Goal: Task Accomplishment & Management: Complete application form

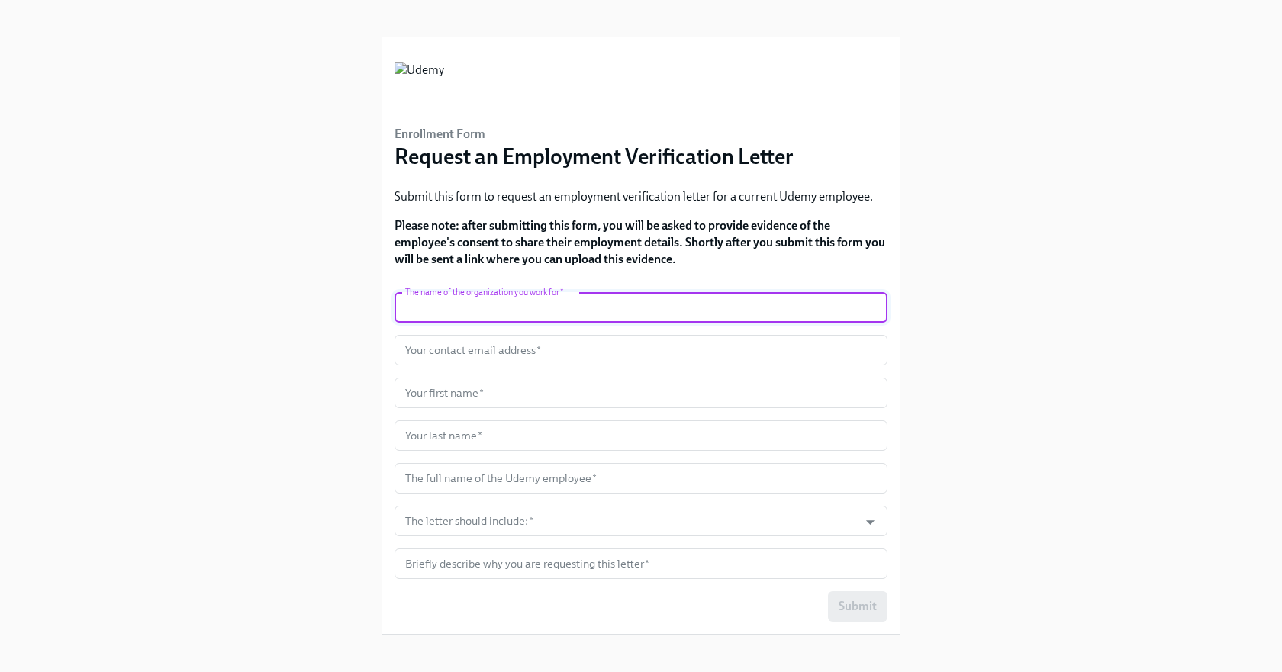
click at [597, 308] on input "text" at bounding box center [640, 307] width 493 height 31
type input "Truework"
click at [549, 349] on input "text" at bounding box center [640, 350] width 493 height 31
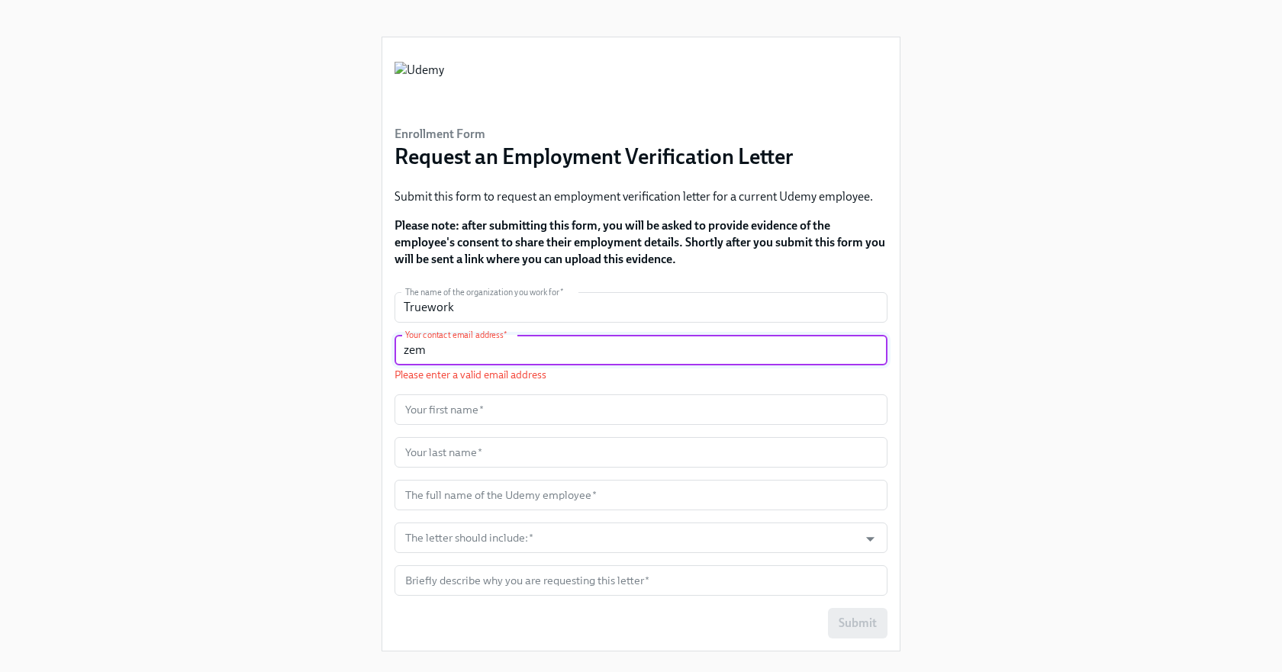
paste input "[EMAIL_ADDRESS][DOMAIN_NAME]"
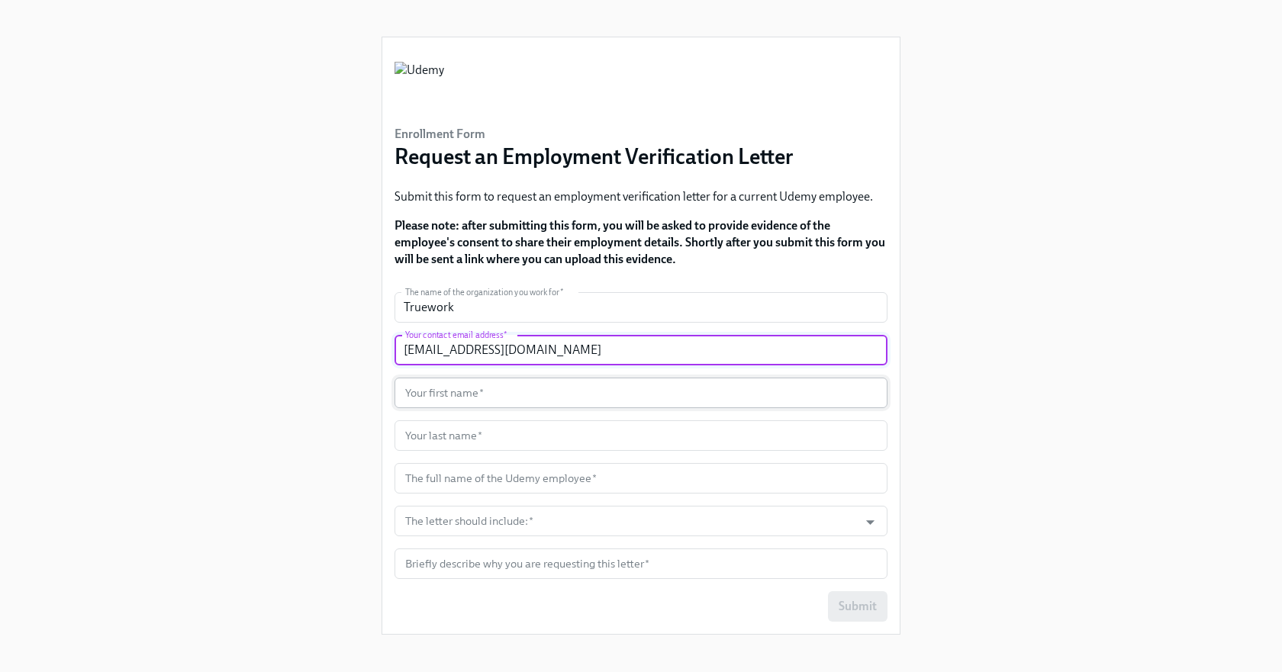
type input "[EMAIL_ADDRESS][DOMAIN_NAME]"
click at [498, 400] on input "text" at bounding box center [640, 393] width 493 height 31
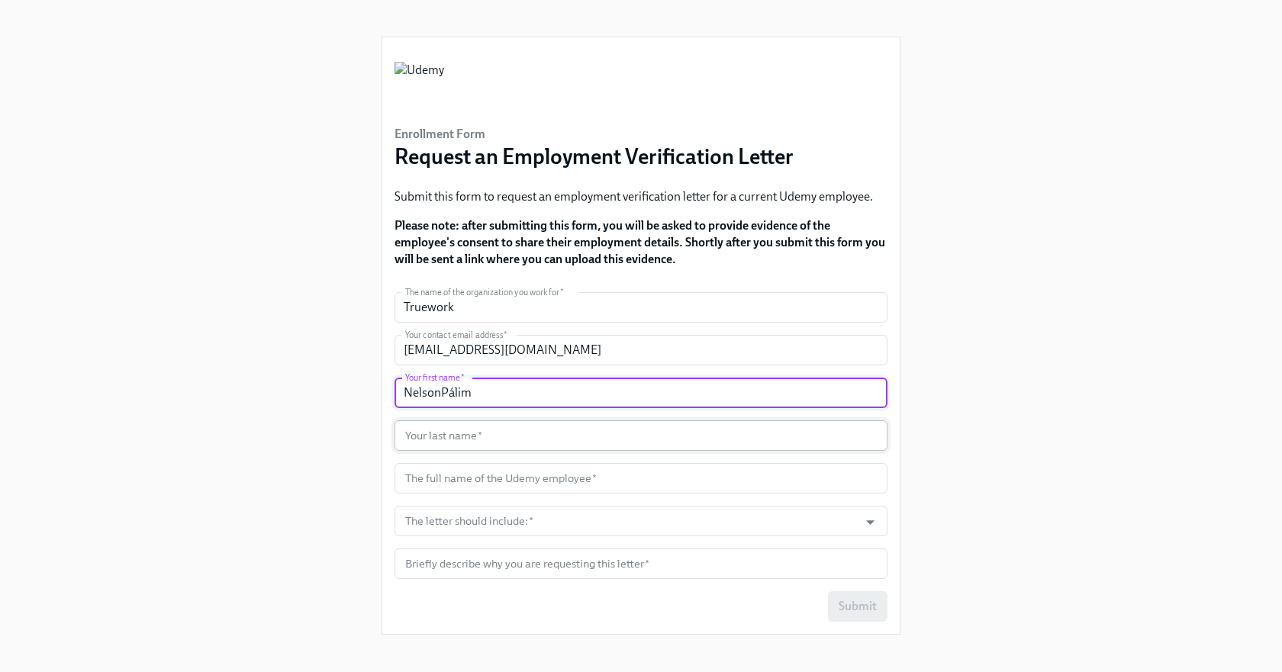
type input "NelsonPálima"
click at [441, 398] on input "NelsonPálima" at bounding box center [640, 393] width 493 height 31
drag, startPoint x: 505, startPoint y: 393, endPoint x: 447, endPoint y: 389, distance: 58.1
click at [447, 389] on input "[PERSON_NAME]" at bounding box center [640, 393] width 493 height 31
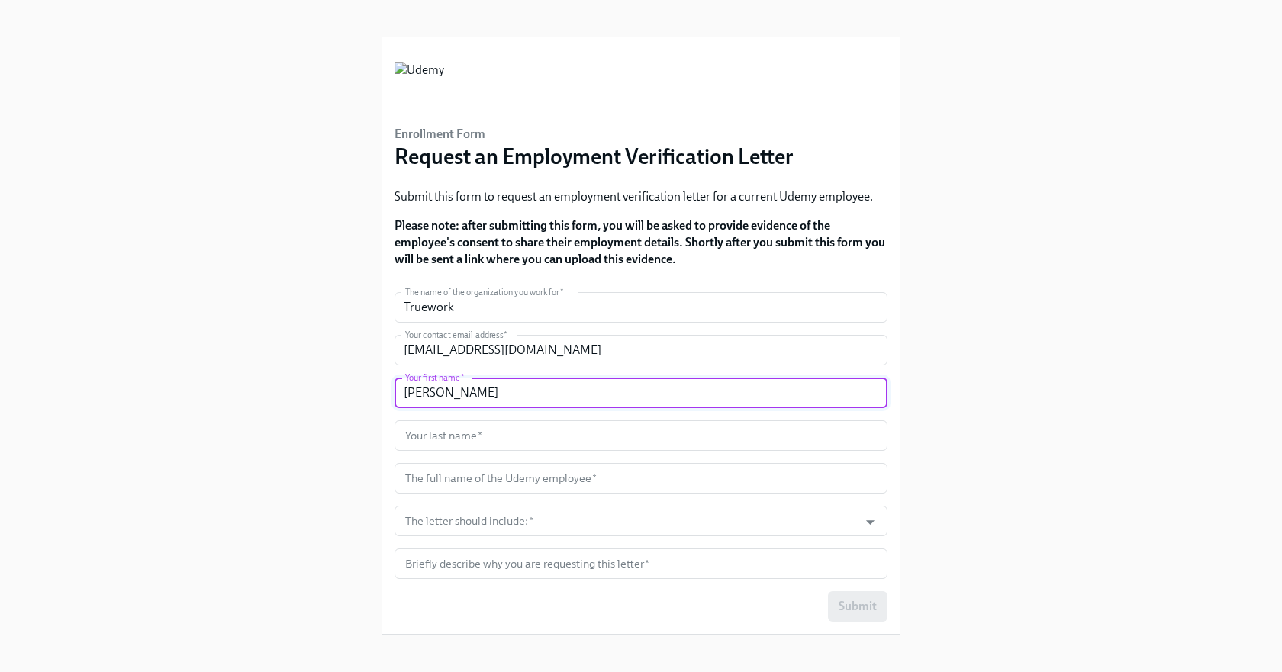
type input "[PERSON_NAME]"
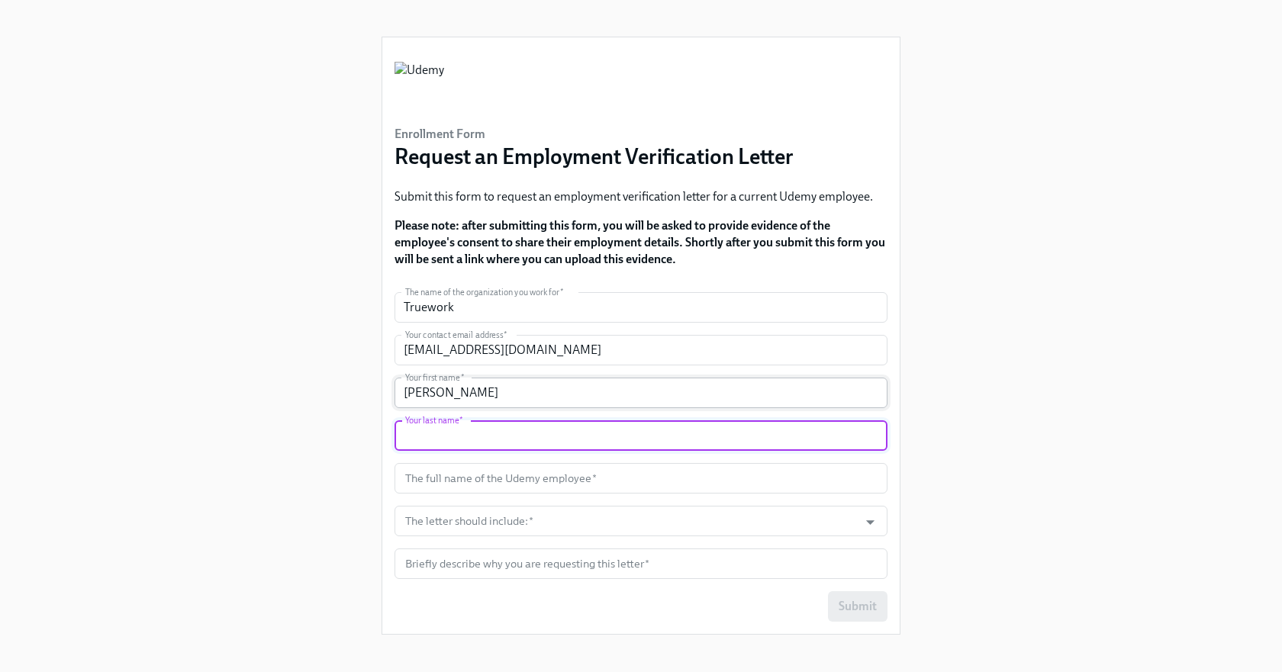
paste input "Pálima"
type input "Pálima"
click at [345, 477] on div "Enrollment Form Request an Employment Verification Letter Submit this form to r…" at bounding box center [641, 323] width 1209 height 647
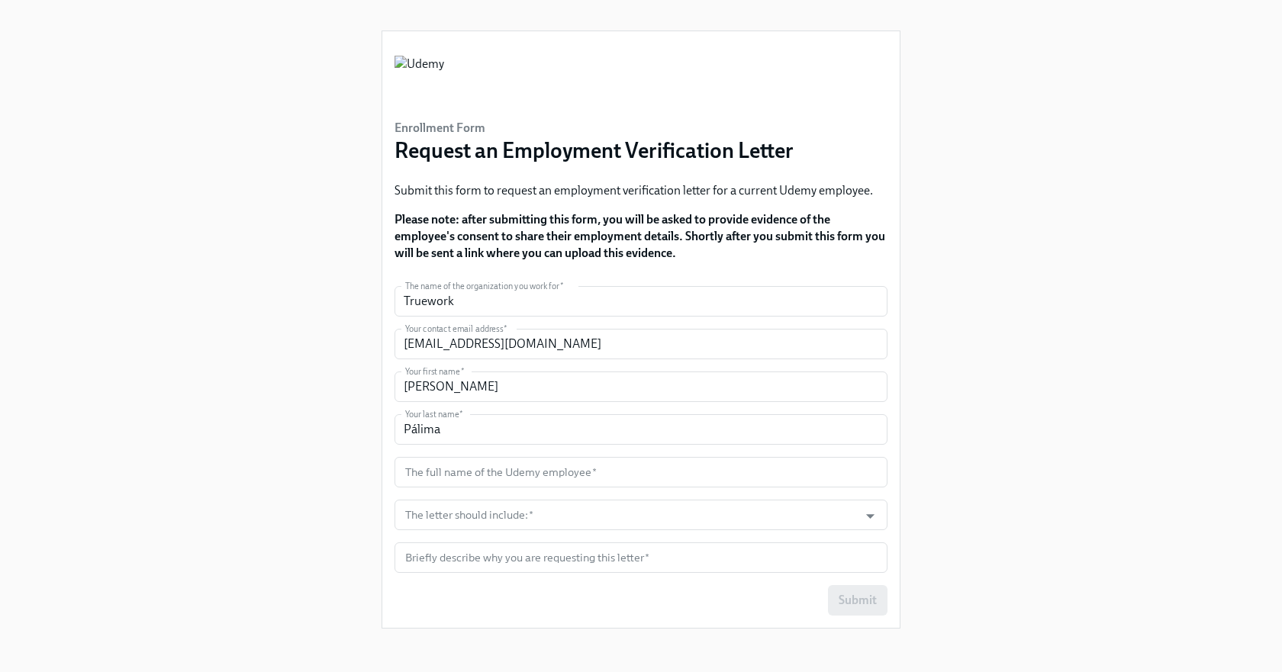
scroll to position [11, 0]
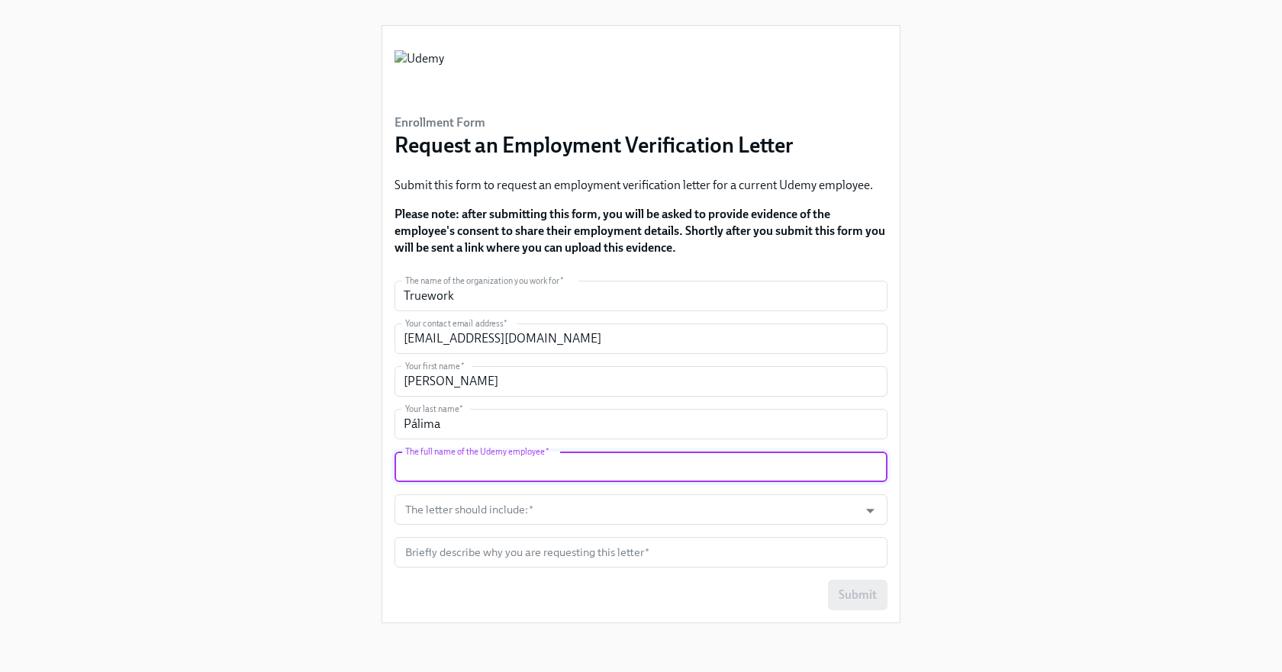
click at [436, 474] on input "text" at bounding box center [640, 467] width 493 height 31
paste input "[PERSON_NAME]"
type input "[PERSON_NAME]"
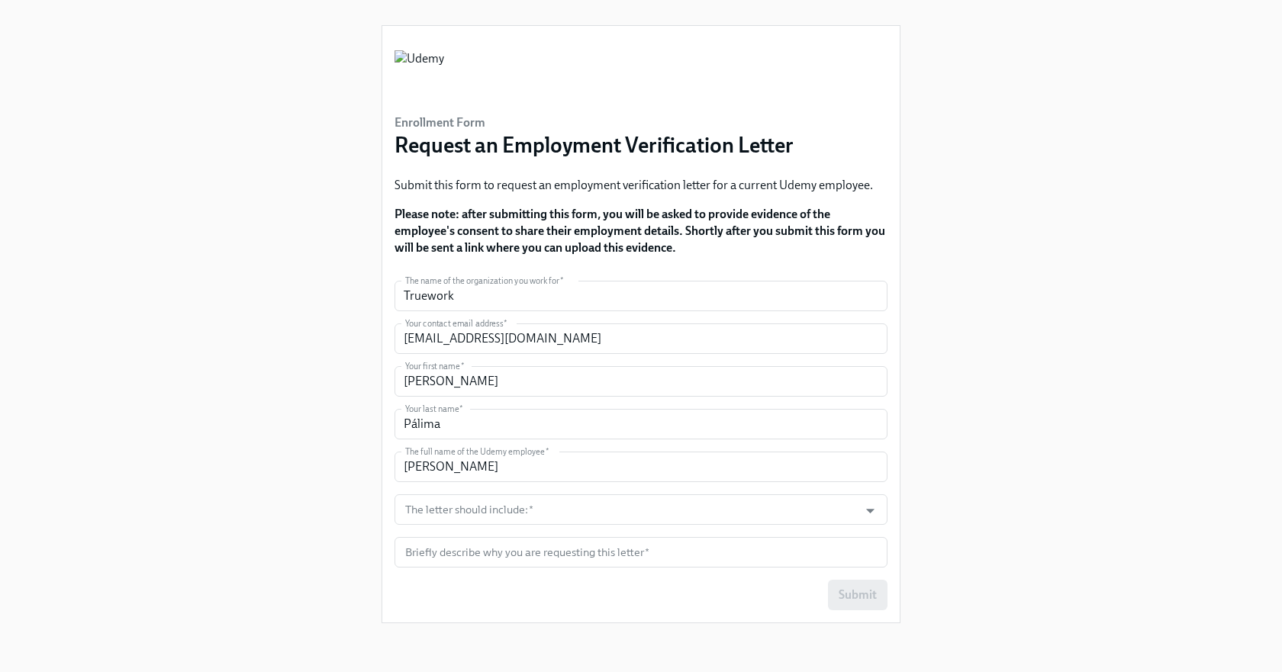
click at [328, 489] on div "Enrollment Form Request an Employment Verification Letter Submit this form to r…" at bounding box center [641, 312] width 1209 height 647
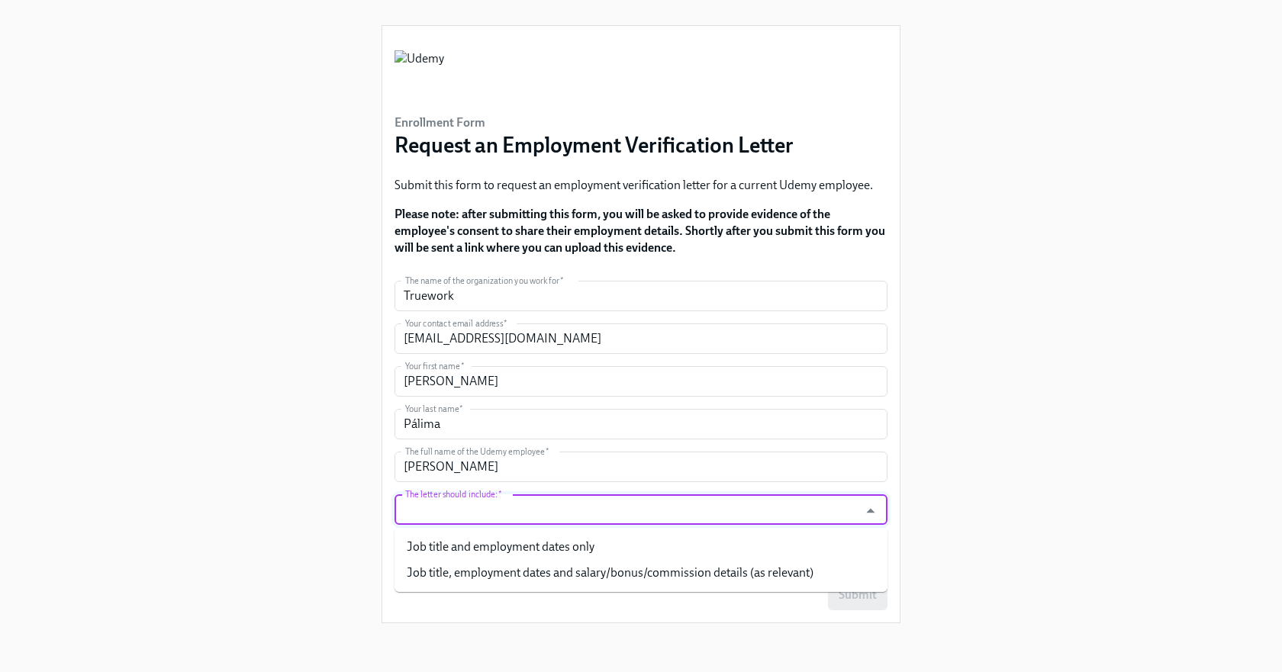
click at [527, 519] on input "The letter should include:   *" at bounding box center [626, 509] width 449 height 31
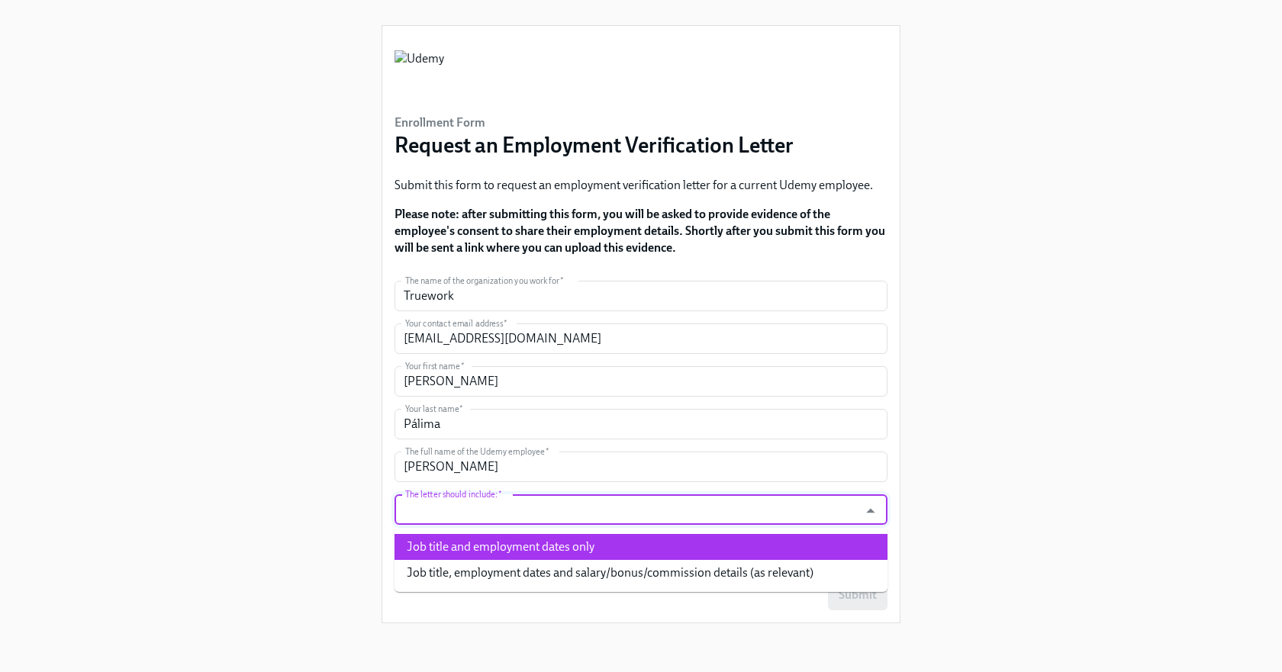
click at [649, 552] on li "Job title and employment dates only" at bounding box center [640, 547] width 493 height 26
type input "Job title and employment dates only"
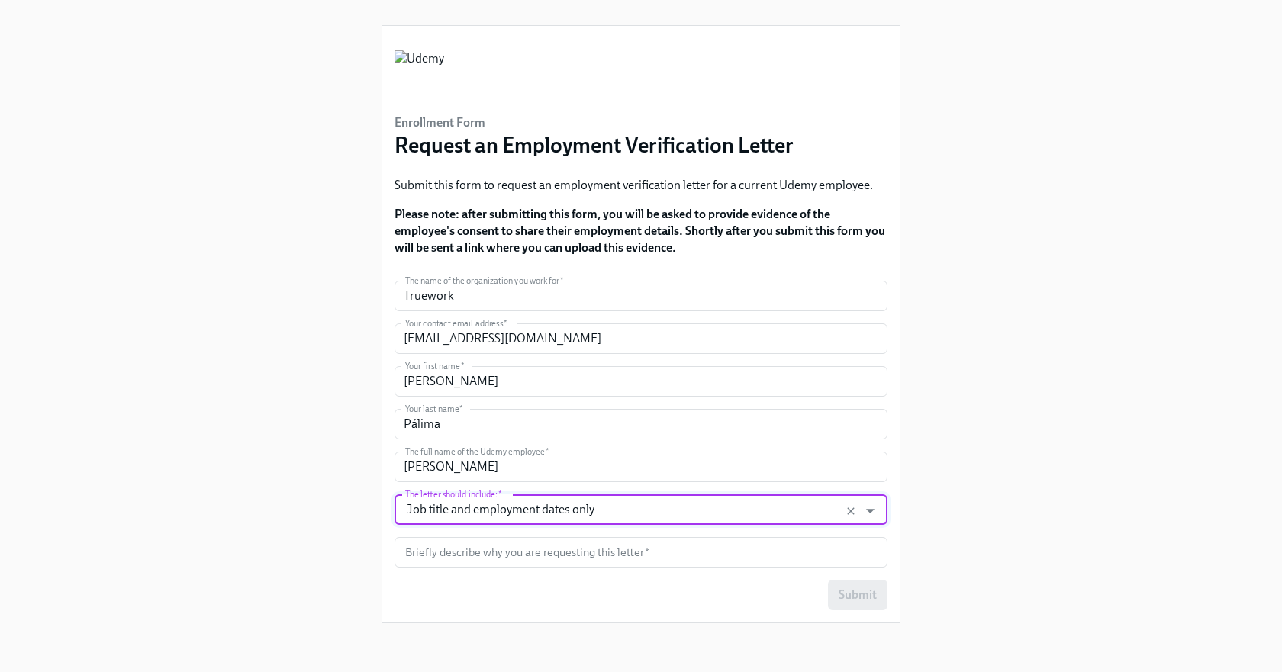
click at [952, 470] on div "Enrollment Form Request an Employment Verification Letter Submit this form to r…" at bounding box center [641, 312] width 1209 height 647
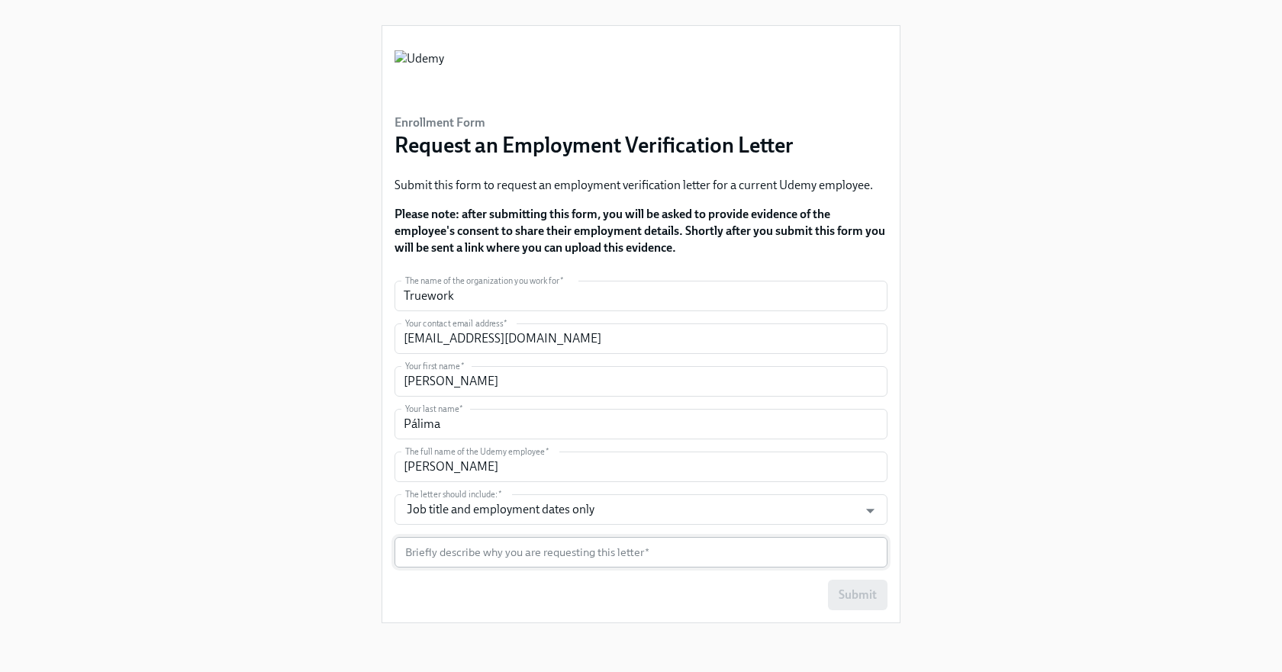
click at [613, 555] on input "text" at bounding box center [640, 552] width 493 height 31
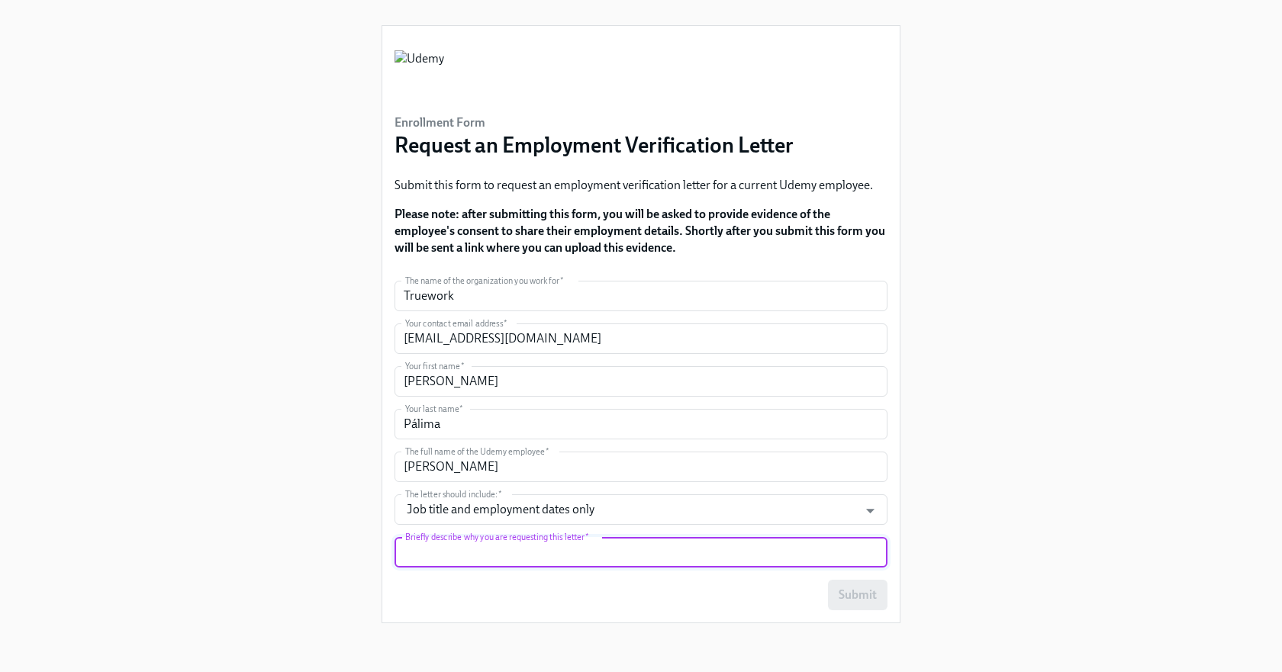
click at [430, 553] on input "text" at bounding box center [640, 552] width 493 height 31
paste input "My name is [PERSON_NAME], and I’m reaching out from Truework regarding an emplo…"
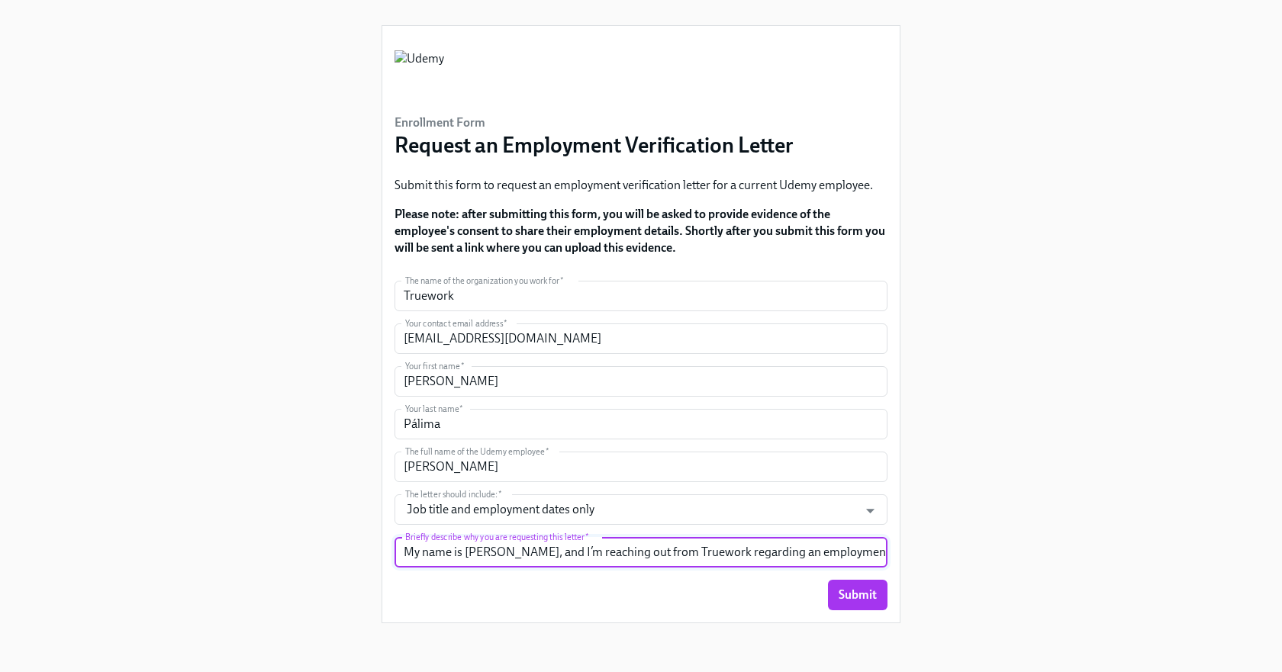
scroll to position [0, 252]
click at [817, 556] on input "My name is [PERSON_NAME], and I’m reaching out from Truework regarding an emplo…" at bounding box center [640, 552] width 493 height 31
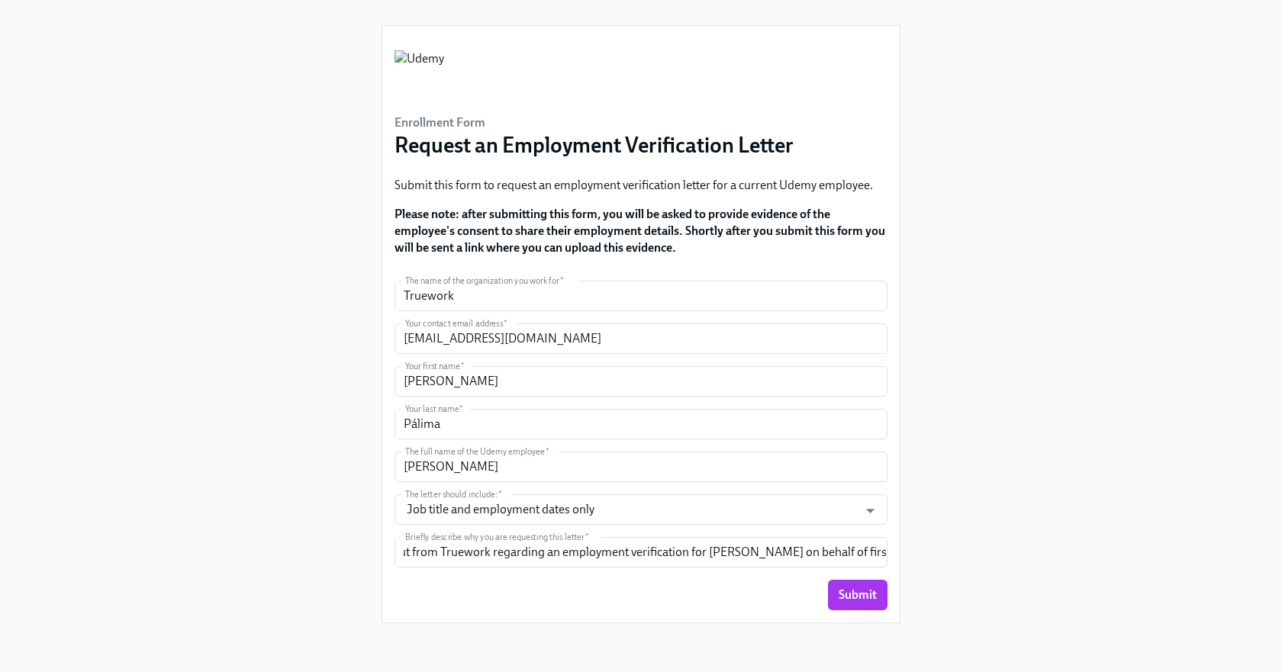
scroll to position [0, 0]
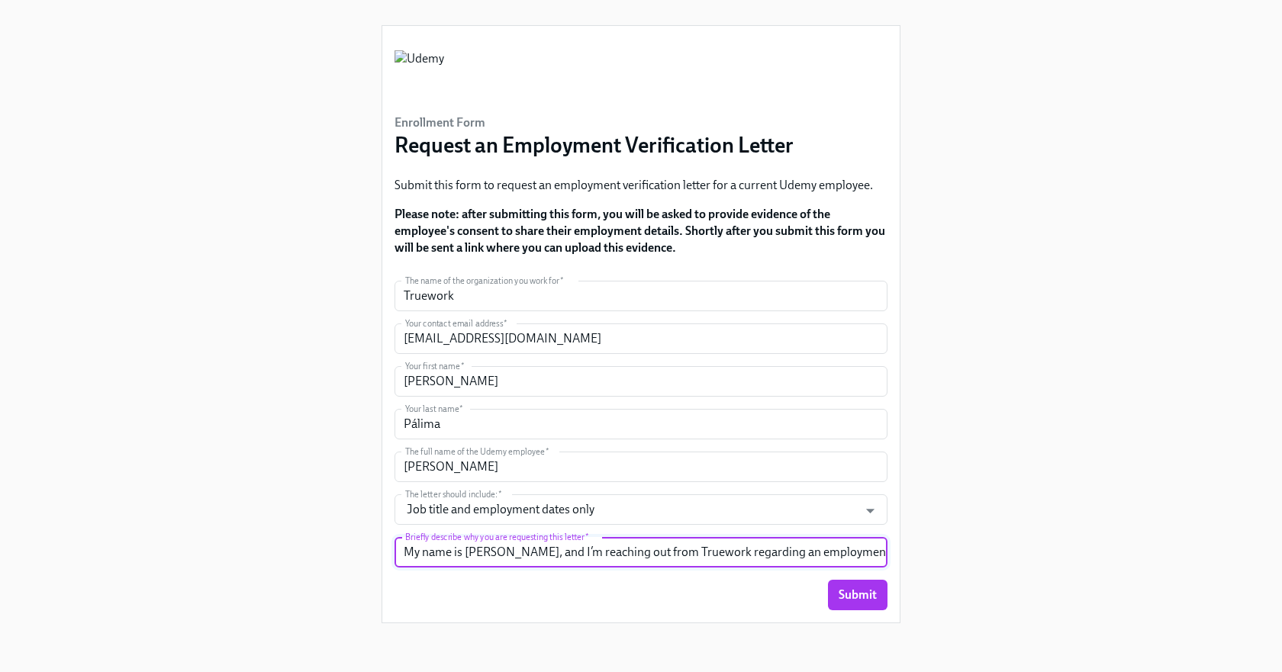
click at [845, 553] on input "My name is [PERSON_NAME], and I’m reaching out from Truework regarding an emplo…" at bounding box center [640, 552] width 493 height 31
paste input "Reference #: 29280101"
click at [850, 552] on input "My name is [PERSON_NAME], and I’m reaching out from Truework regarding an emplo…" at bounding box center [640, 552] width 493 height 31
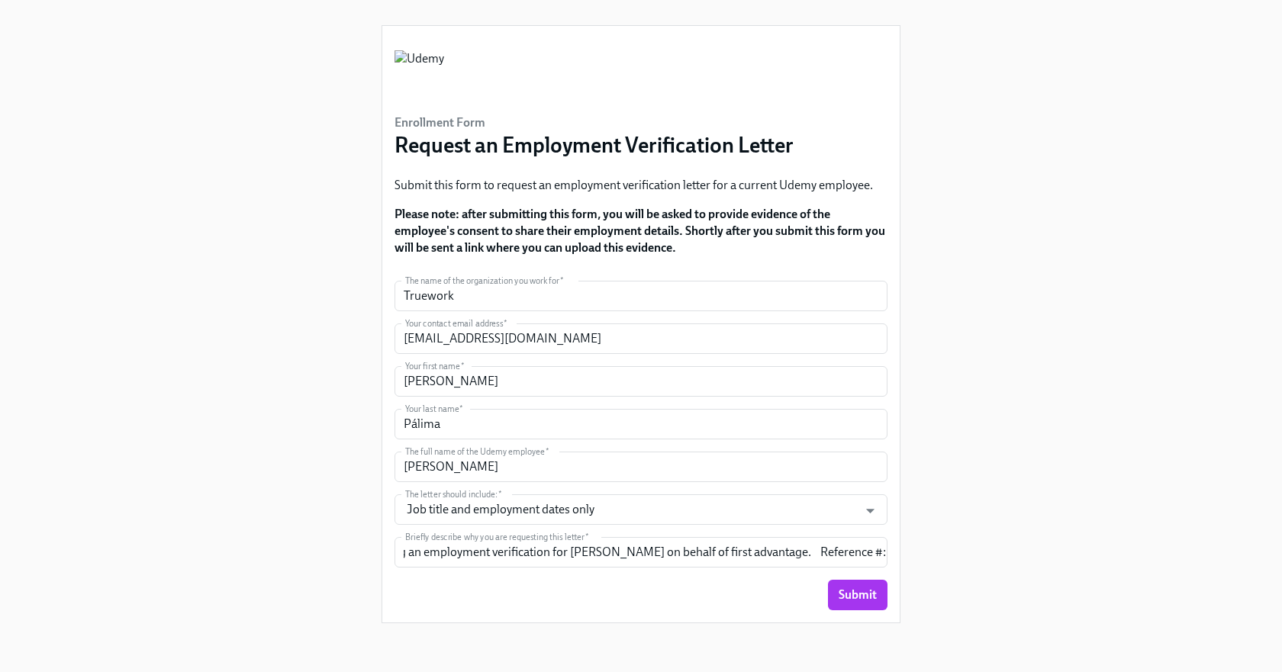
scroll to position [0, 0]
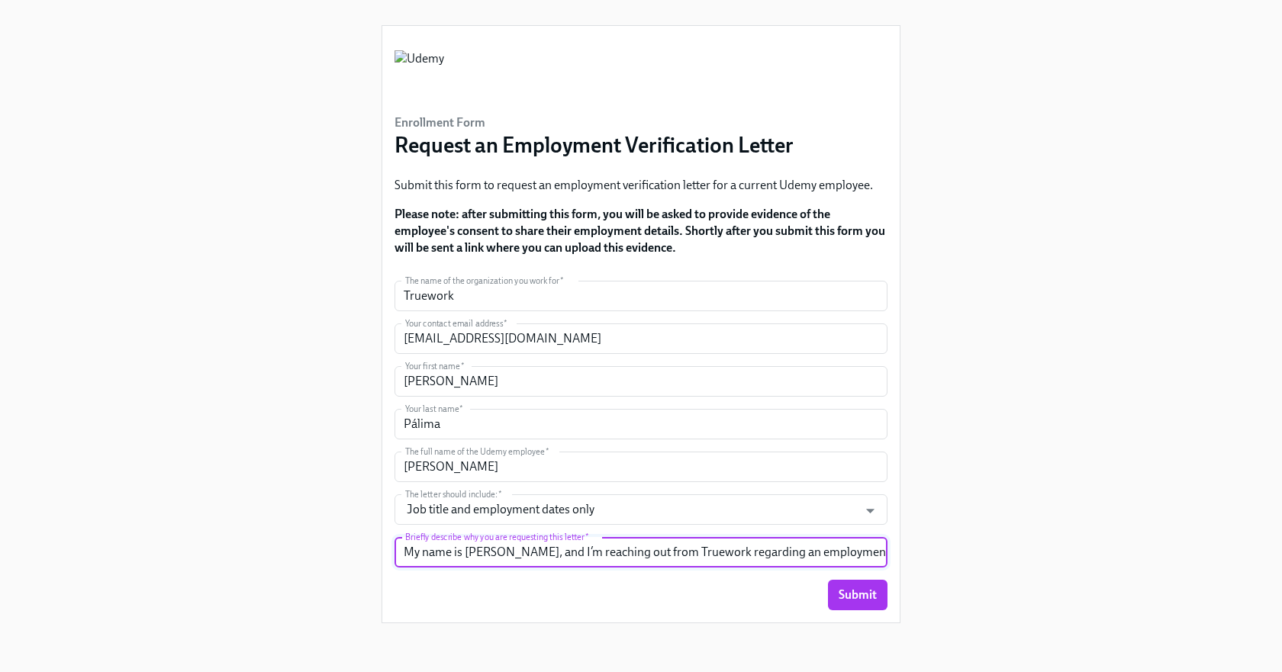
click at [787, 553] on input "My name is [PERSON_NAME], and I’m reaching out from Truework regarding an emplo…" at bounding box center [640, 552] width 493 height 31
paste input "EMPLOYMENT VERIFICATION INFORMATION Employee's Most Recent Job Title: Hire Date…"
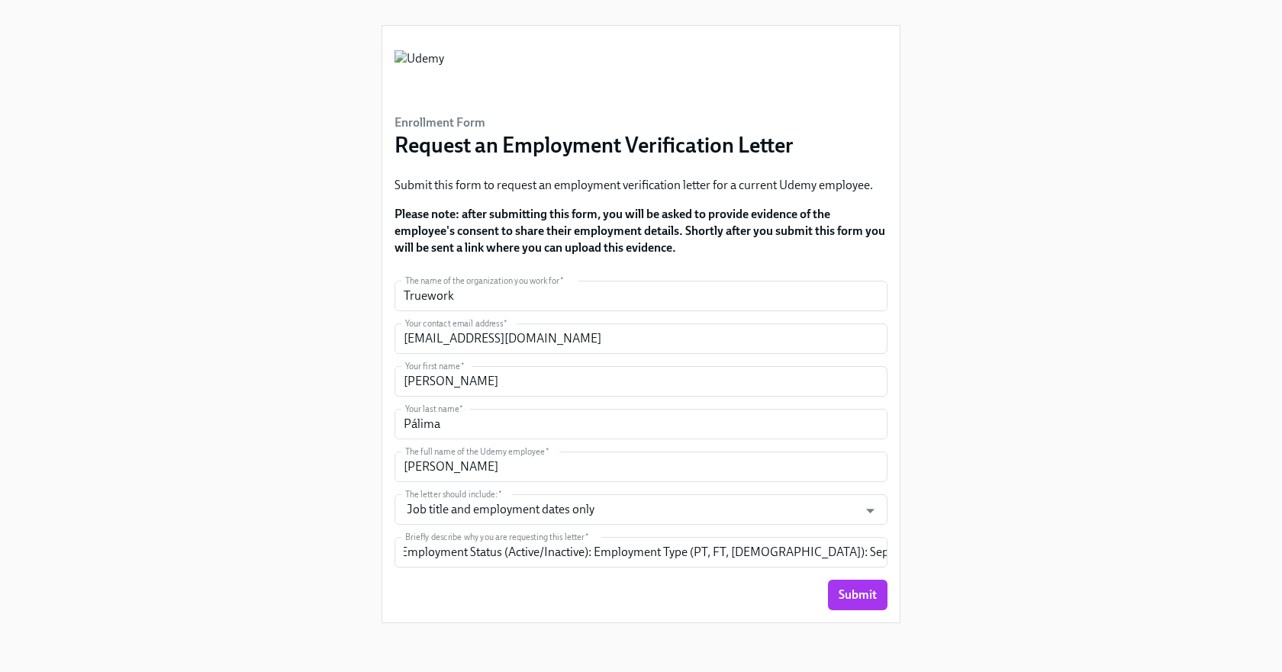
scroll to position [0, 0]
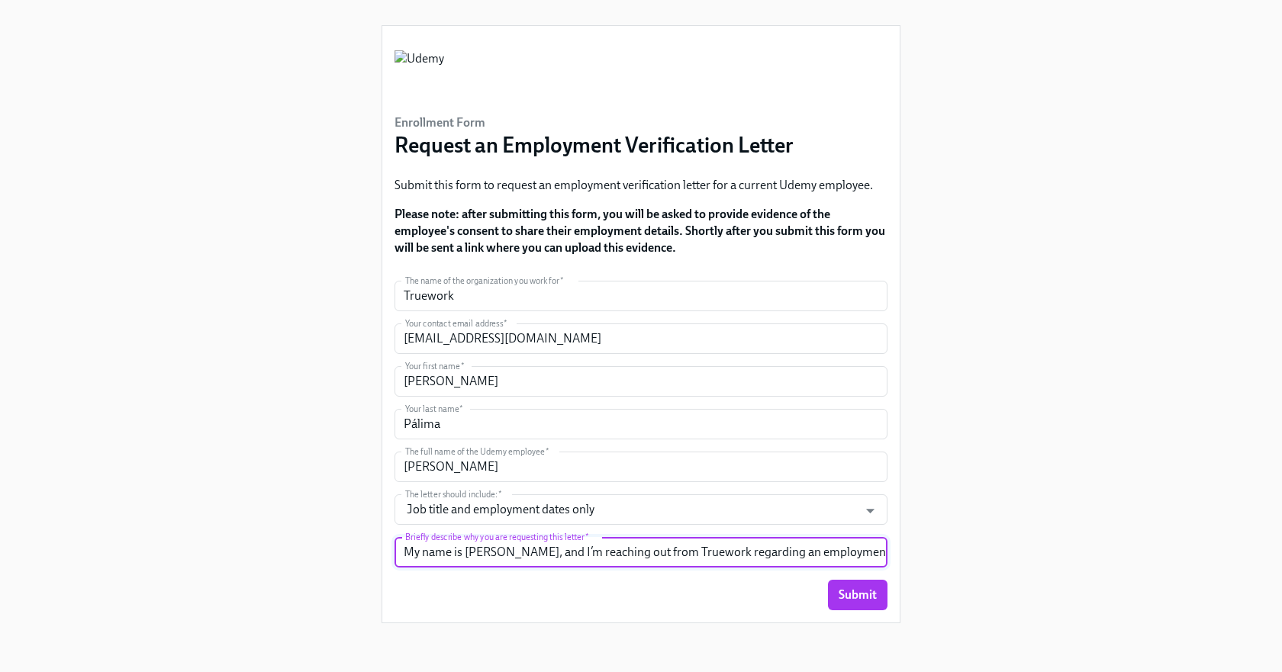
click at [783, 555] on input "My name is [PERSON_NAME], and I’m reaching out from Truework regarding an emplo…" at bounding box center [640, 552] width 493 height 31
paste input "YOUR INFORMATION Your Name: Your Job Title: Your Email: Your Phone Number:"
type input "My name is [PERSON_NAME], and I’m reaching out from Truework regarding an emplo…"
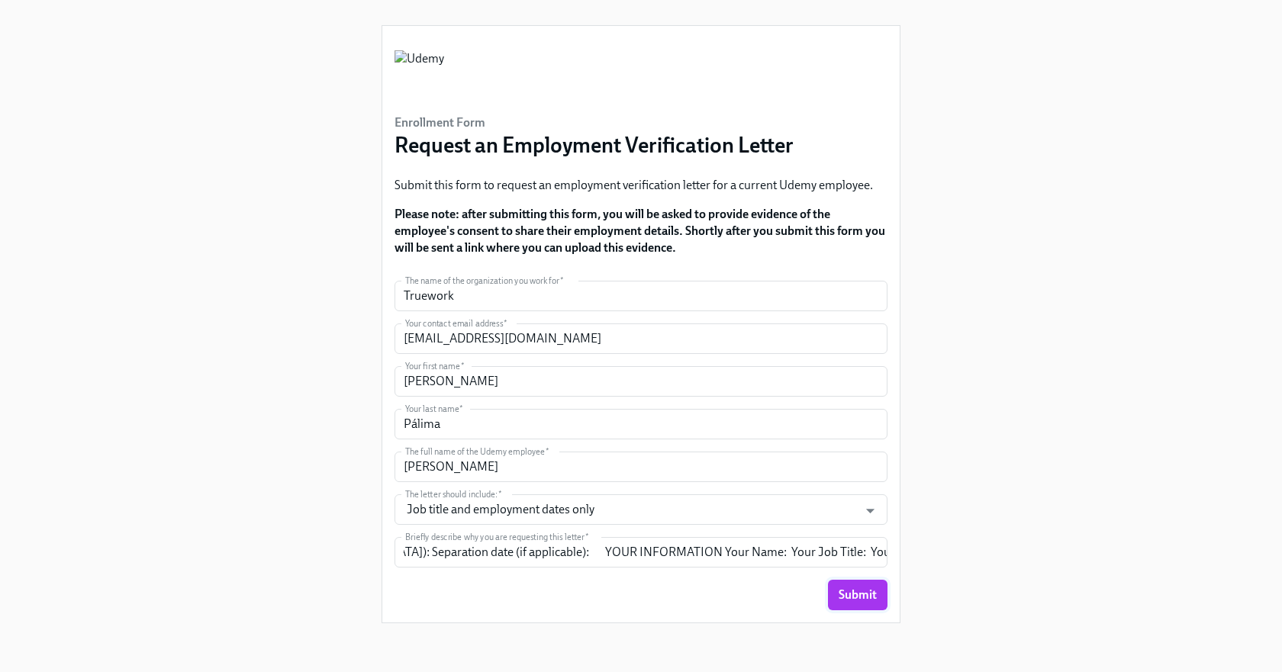
scroll to position [0, 0]
click at [875, 604] on button "Submit" at bounding box center [858, 595] width 60 height 31
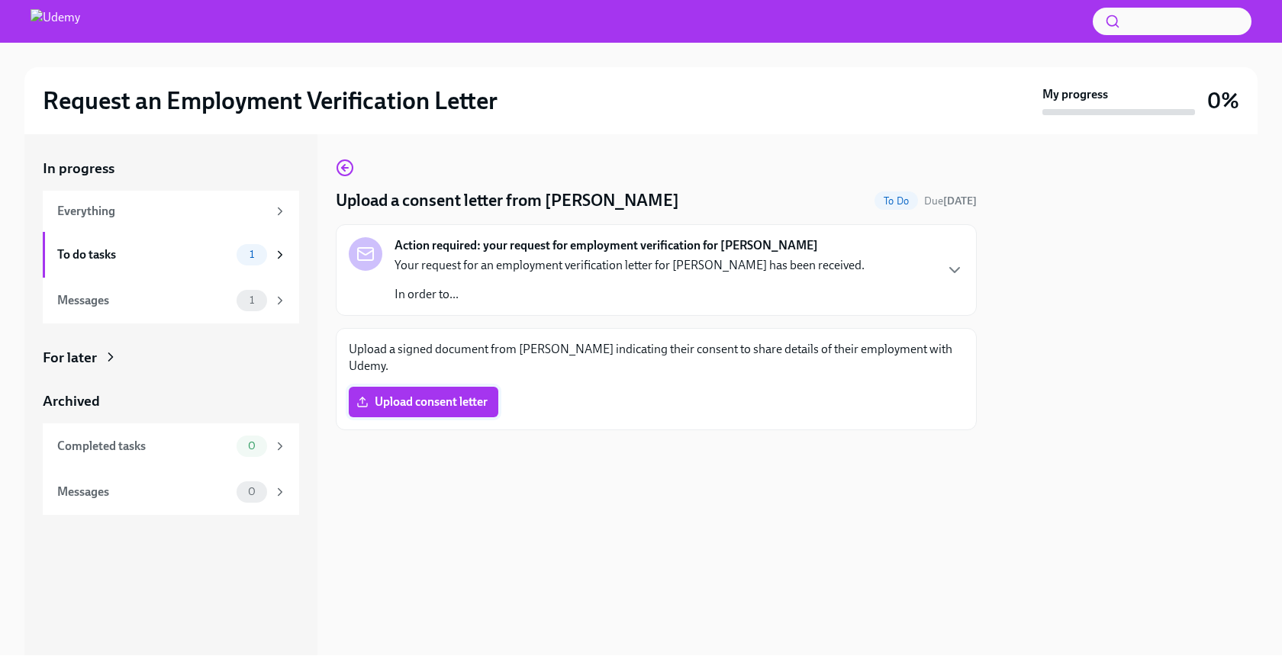
click at [476, 405] on span "Upload consent letter" at bounding box center [423, 401] width 128 height 15
click at [0, 0] on input "Upload consent letter" at bounding box center [0, 0] width 0 height 0
